Goal: Find specific page/section: Find specific page/section

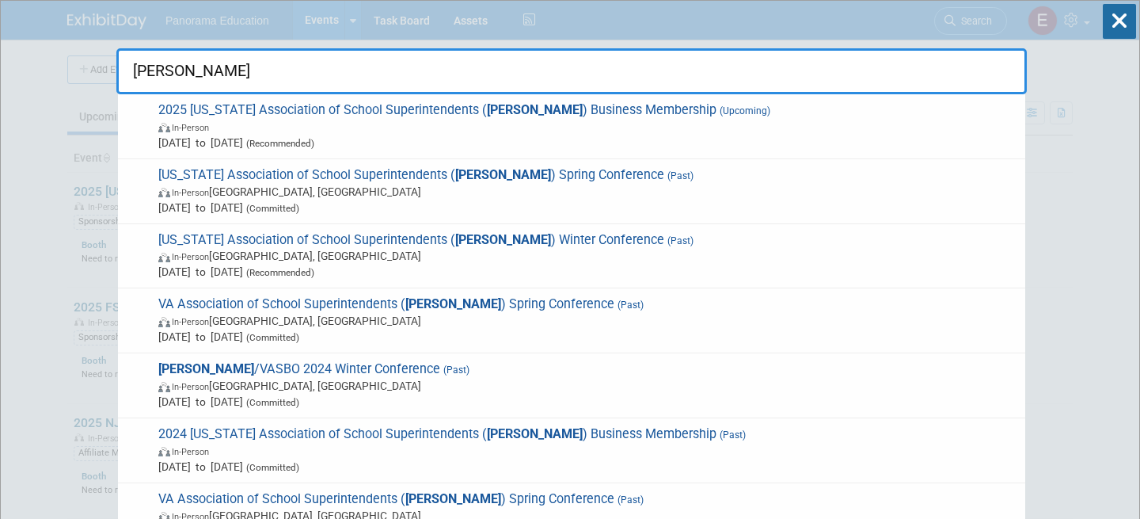
click at [372, 79] on input "[PERSON_NAME]" at bounding box center [571, 71] width 911 height 46
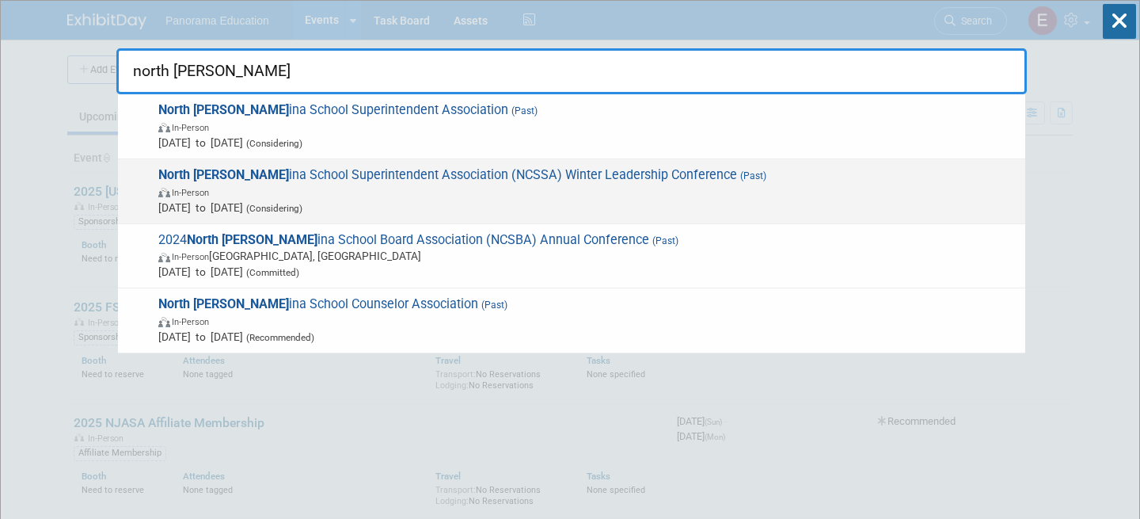
type input "north [PERSON_NAME]"
click at [435, 197] on span "In-Person" at bounding box center [587, 192] width 859 height 16
